Goal: Task Accomplishment & Management: Manage account settings

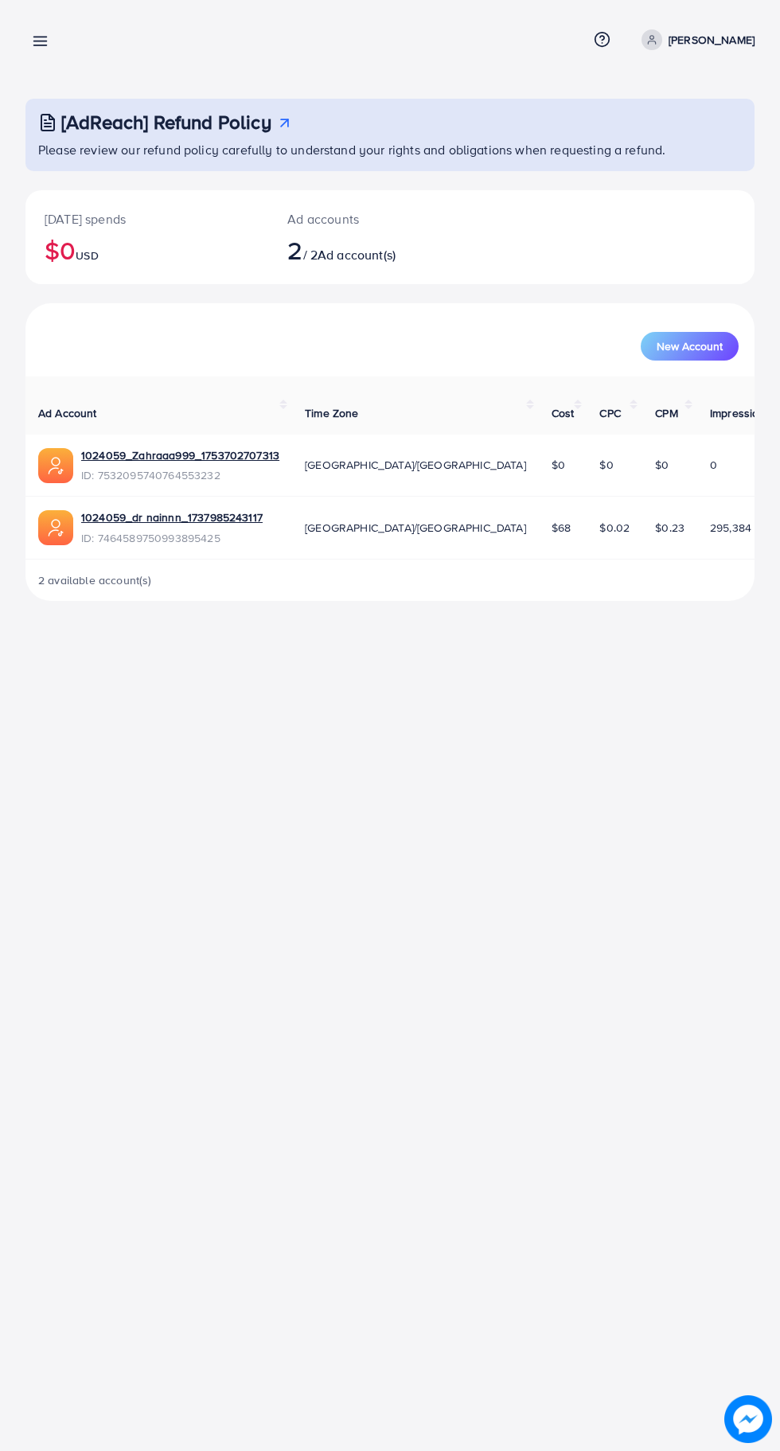
click at [40, 37] on line at bounding box center [40, 37] width 13 height 0
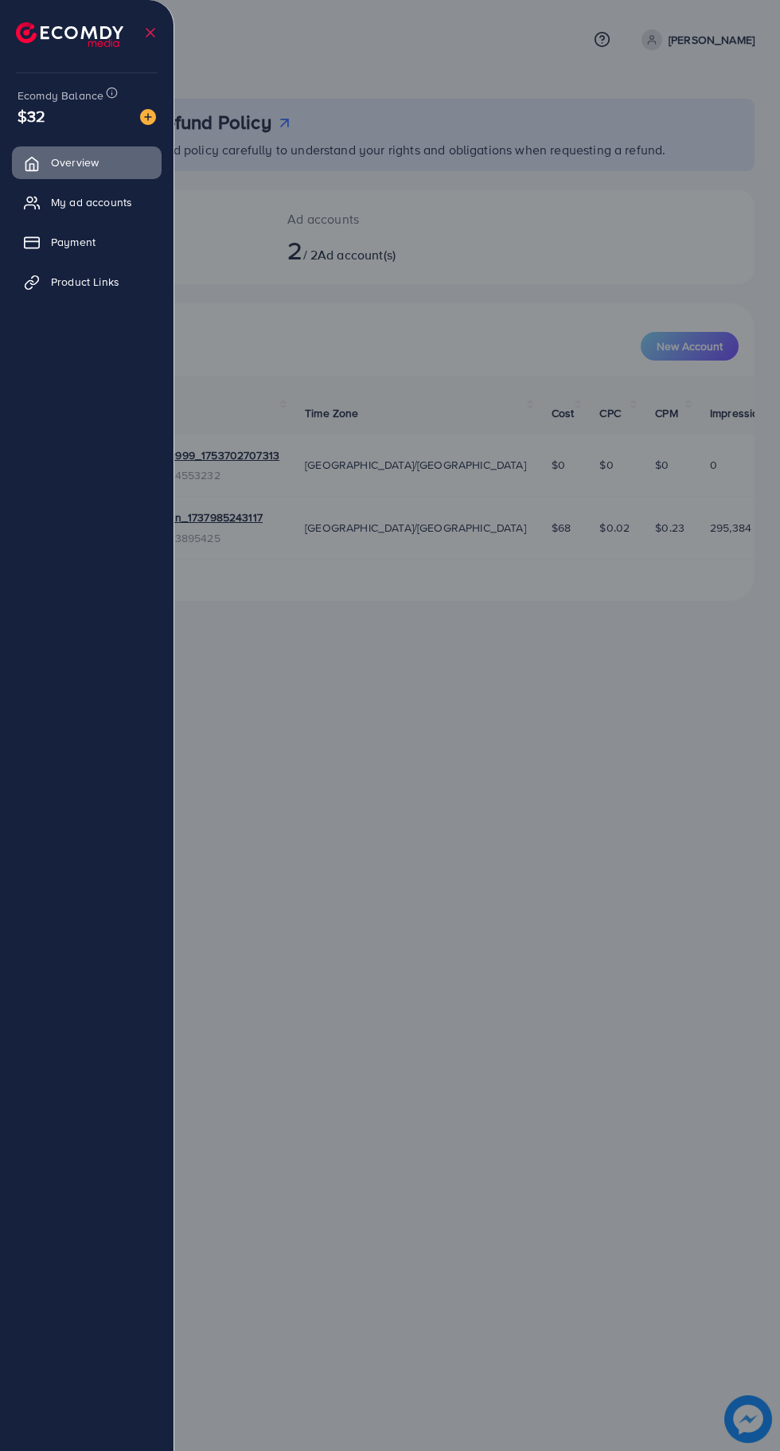
click at [74, 202] on span "My ad accounts" at bounding box center [91, 202] width 81 height 16
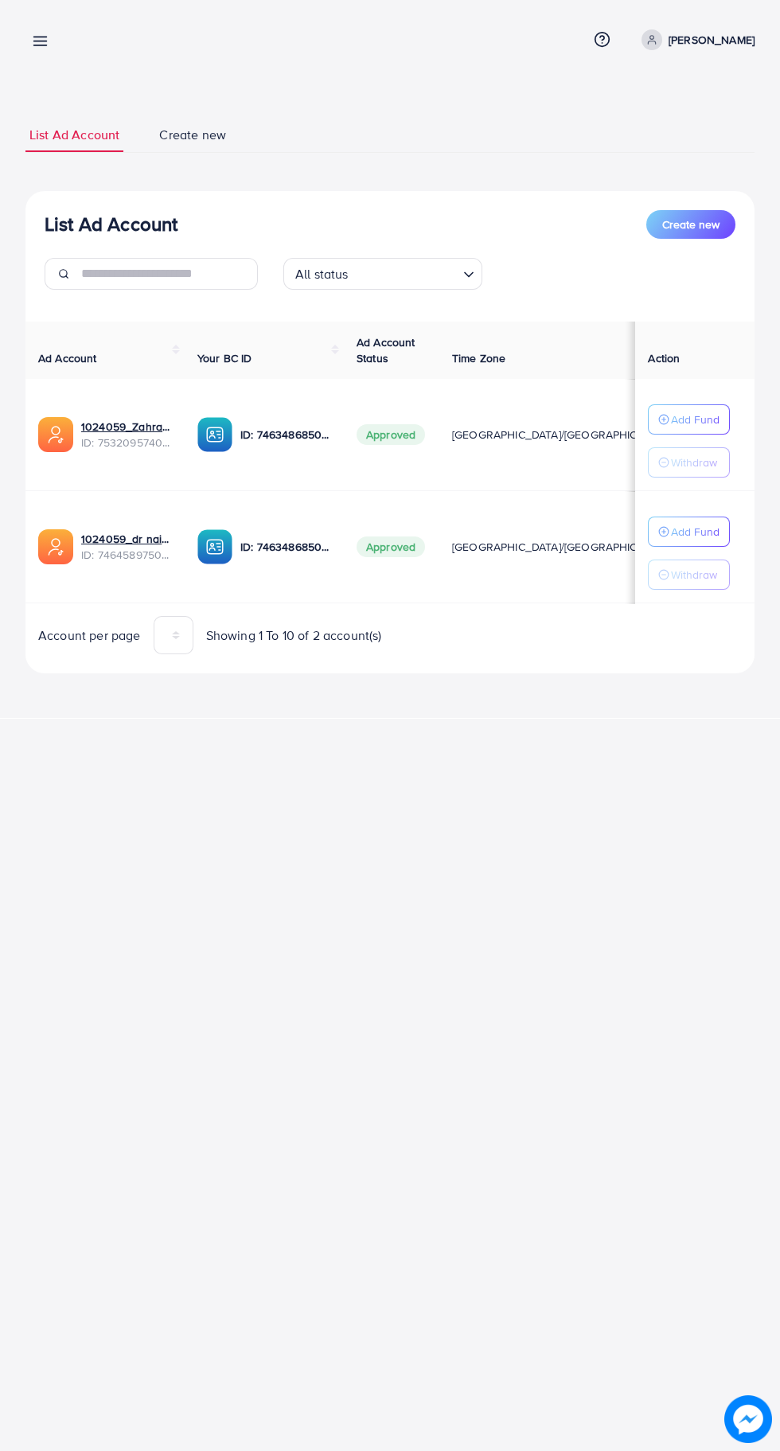
click at [48, 45] on icon at bounding box center [40, 41] width 17 height 17
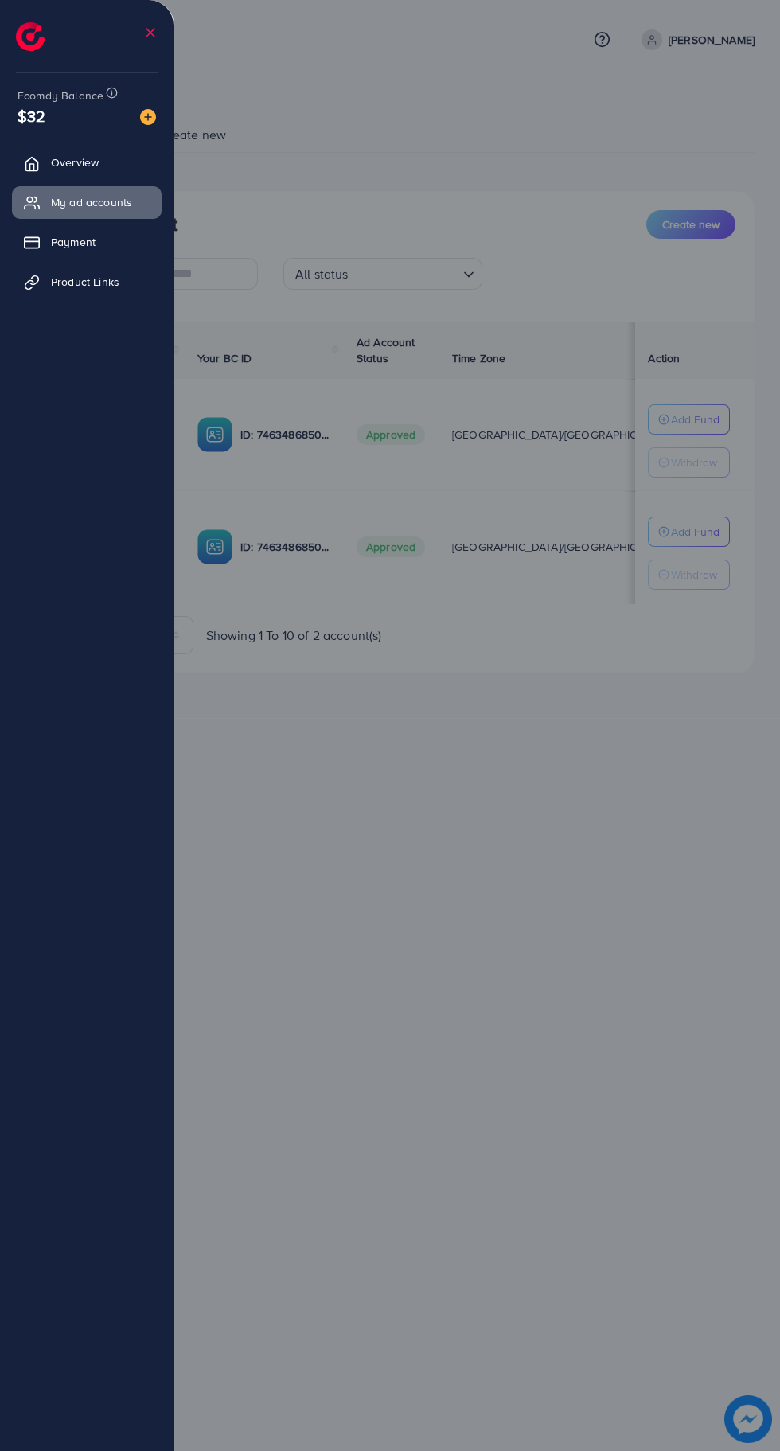
click at [617, 1002] on div at bounding box center [390, 871] width 780 height 1742
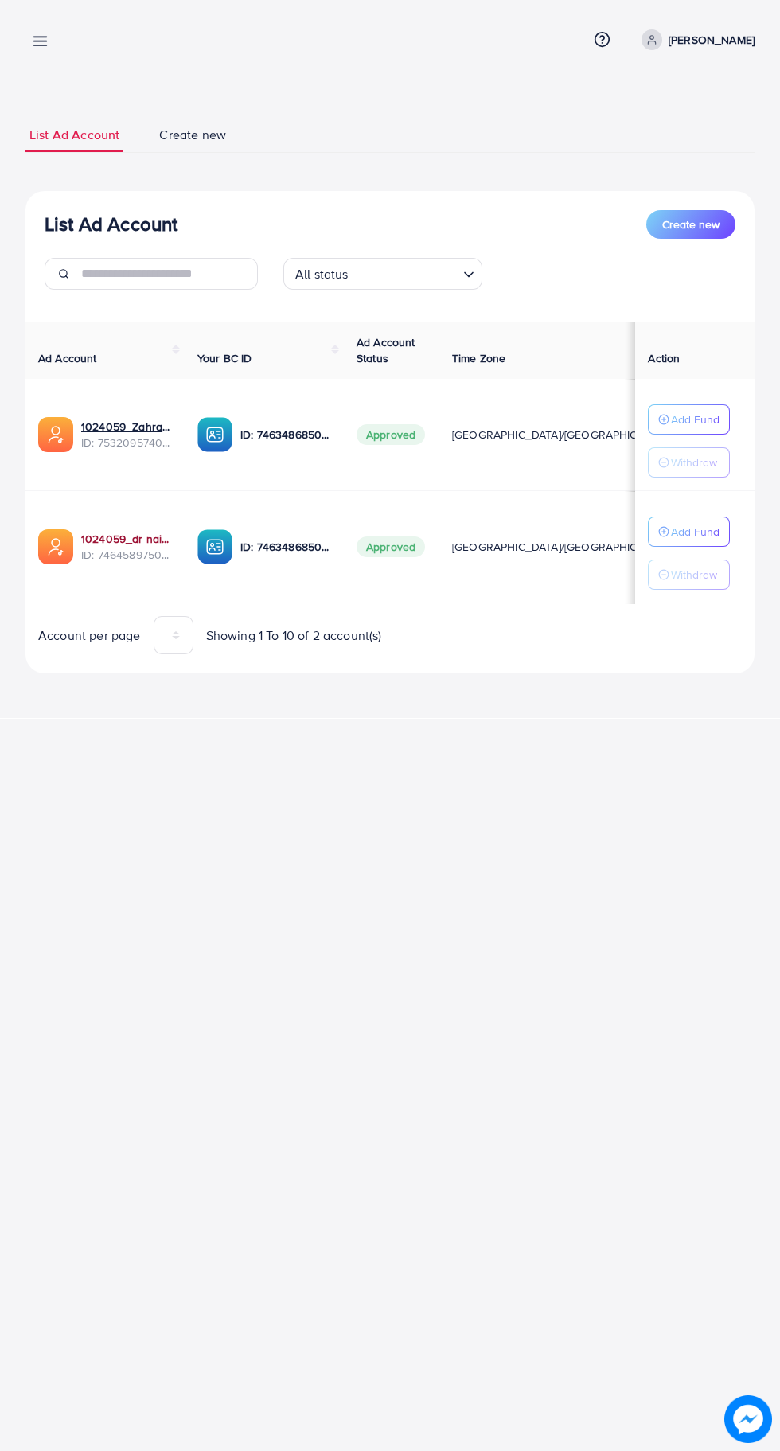
click at [102, 540] on link "1024059_dr nainnn_1737985243117" at bounding box center [126, 539] width 91 height 16
